Goal: Transaction & Acquisition: Purchase product/service

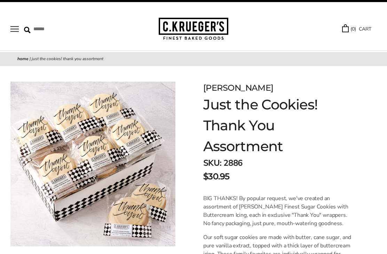
scroll to position [15, 0]
click at [111, 254] on button "Next" at bounding box center [111, 259] width 2 height 3
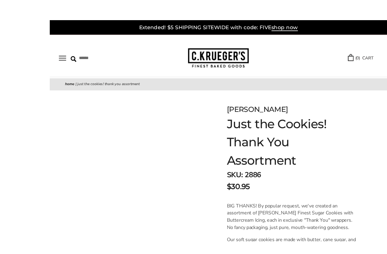
scroll to position [14, 0]
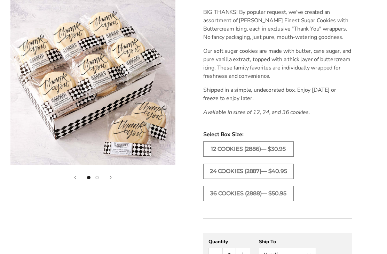
scroll to position [201, 0]
click at [243, 197] on label "36 COOKIES (2888)— $50.95" at bounding box center [248, 193] width 90 height 15
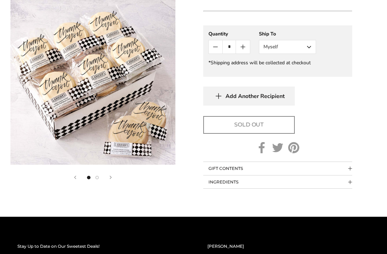
scroll to position [409, 0]
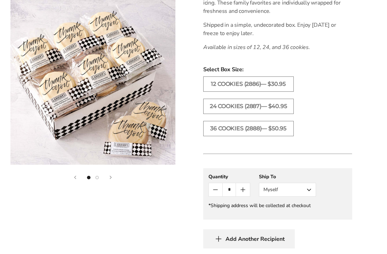
click at [246, 112] on label "24 COOKIES (2887)— $40.95" at bounding box center [248, 106] width 90 height 15
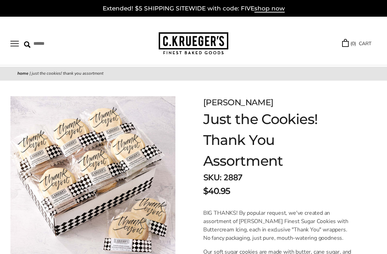
click at [19, 44] on button "Open navigation" at bounding box center [14, 44] width 8 height 6
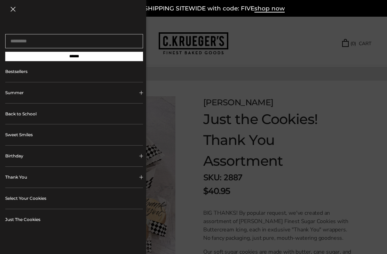
click at [128, 180] on button "Thank You" at bounding box center [74, 177] width 138 height 21
click at [35, 199] on link "ALL Thank You Gifts" at bounding box center [77, 195] width 122 height 15
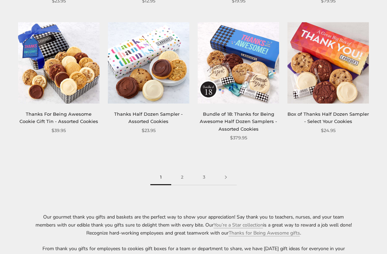
scroll to position [779, 0]
click at [182, 176] on link "2" at bounding box center [182, 178] width 22 height 16
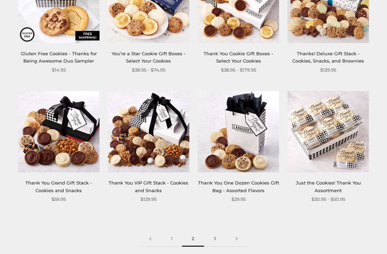
scroll to position [702, 0]
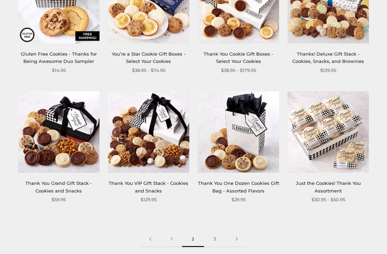
click at [218, 239] on link "3" at bounding box center [215, 240] width 22 height 16
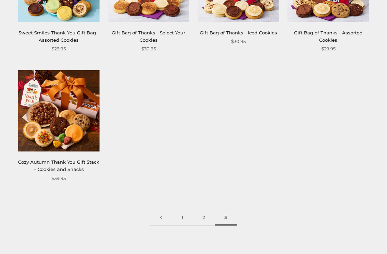
scroll to position [213, 0]
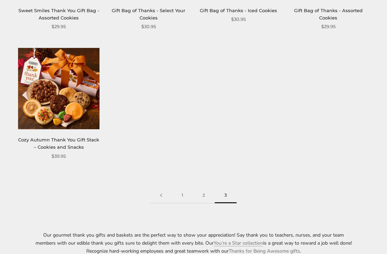
click at [203, 194] on link "2" at bounding box center [204, 196] width 22 height 16
